Goal: Navigation & Orientation: Find specific page/section

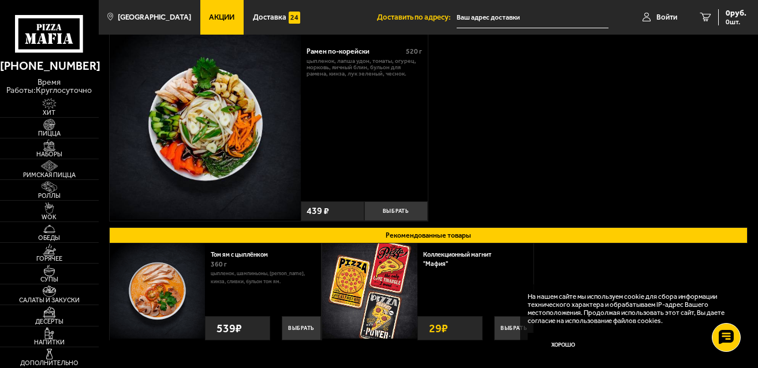
scroll to position [162, 0]
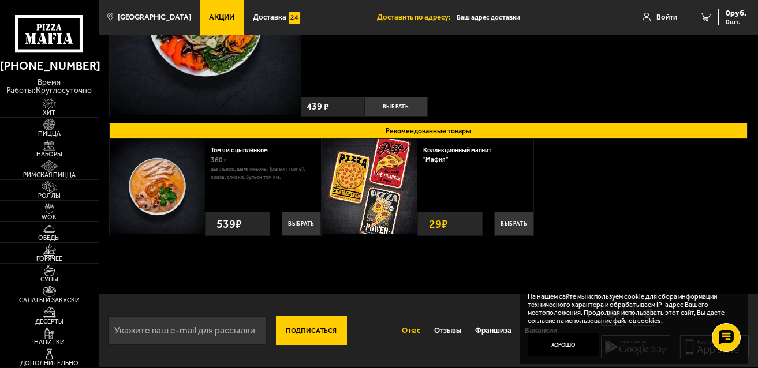
click at [405, 338] on link "О нас" at bounding box center [411, 331] width 32 height 26
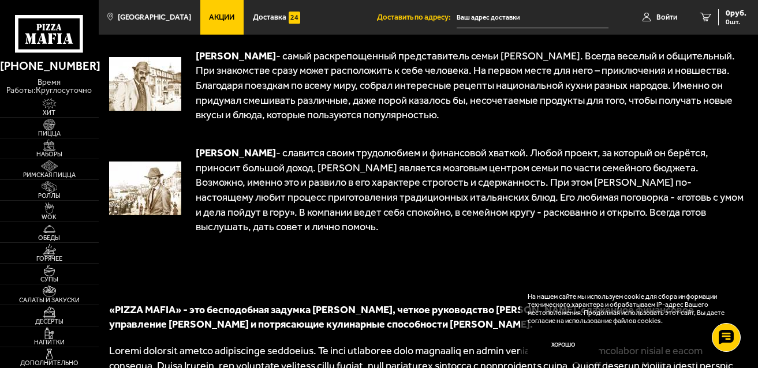
scroll to position [799, 0]
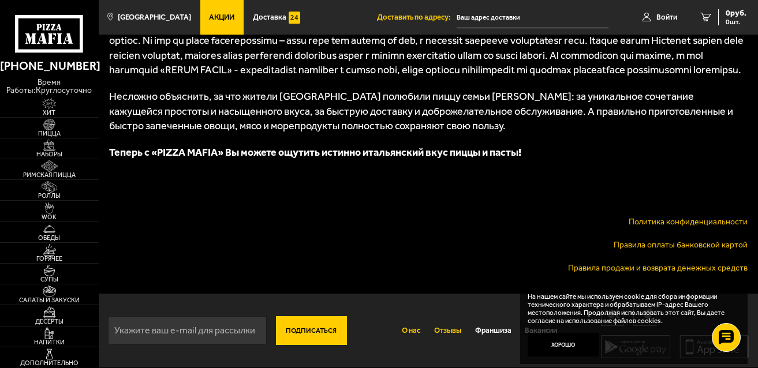
click at [433, 333] on link "Отзывы" at bounding box center [447, 331] width 41 height 26
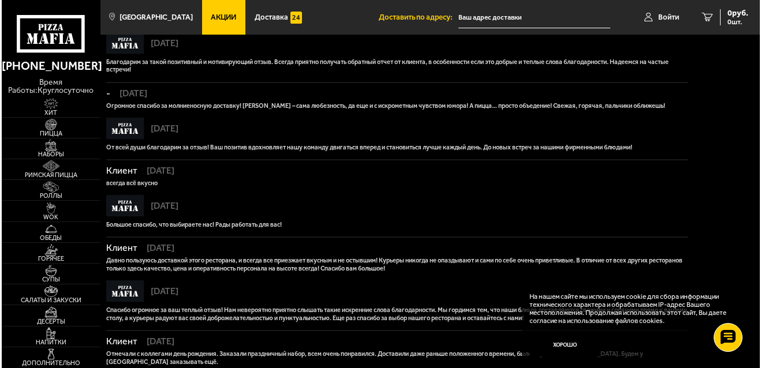
scroll to position [462, 0]
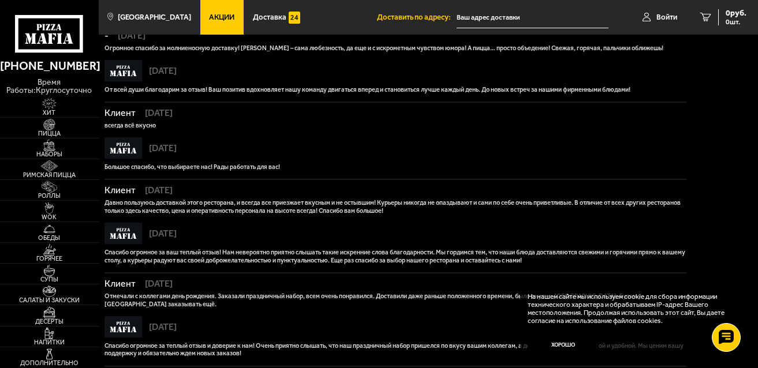
click at [547, 16] on input "text" at bounding box center [533, 17] width 152 height 21
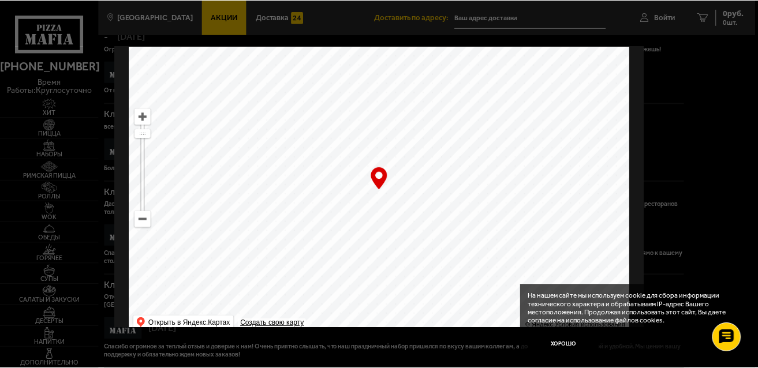
scroll to position [661, 0]
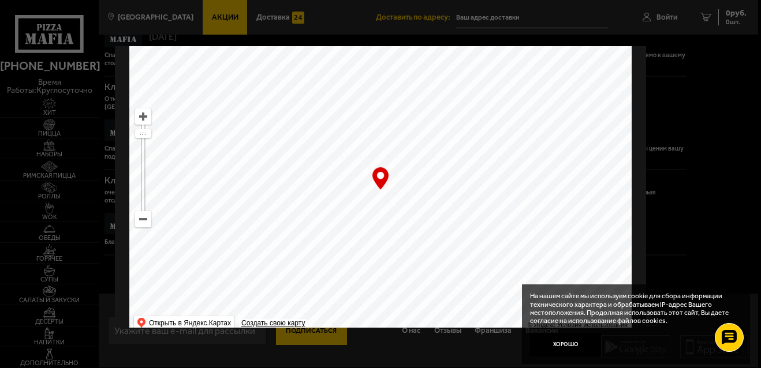
click at [296, 333] on div at bounding box center [380, 184] width 761 height 368
